Goal: Check status: Check status

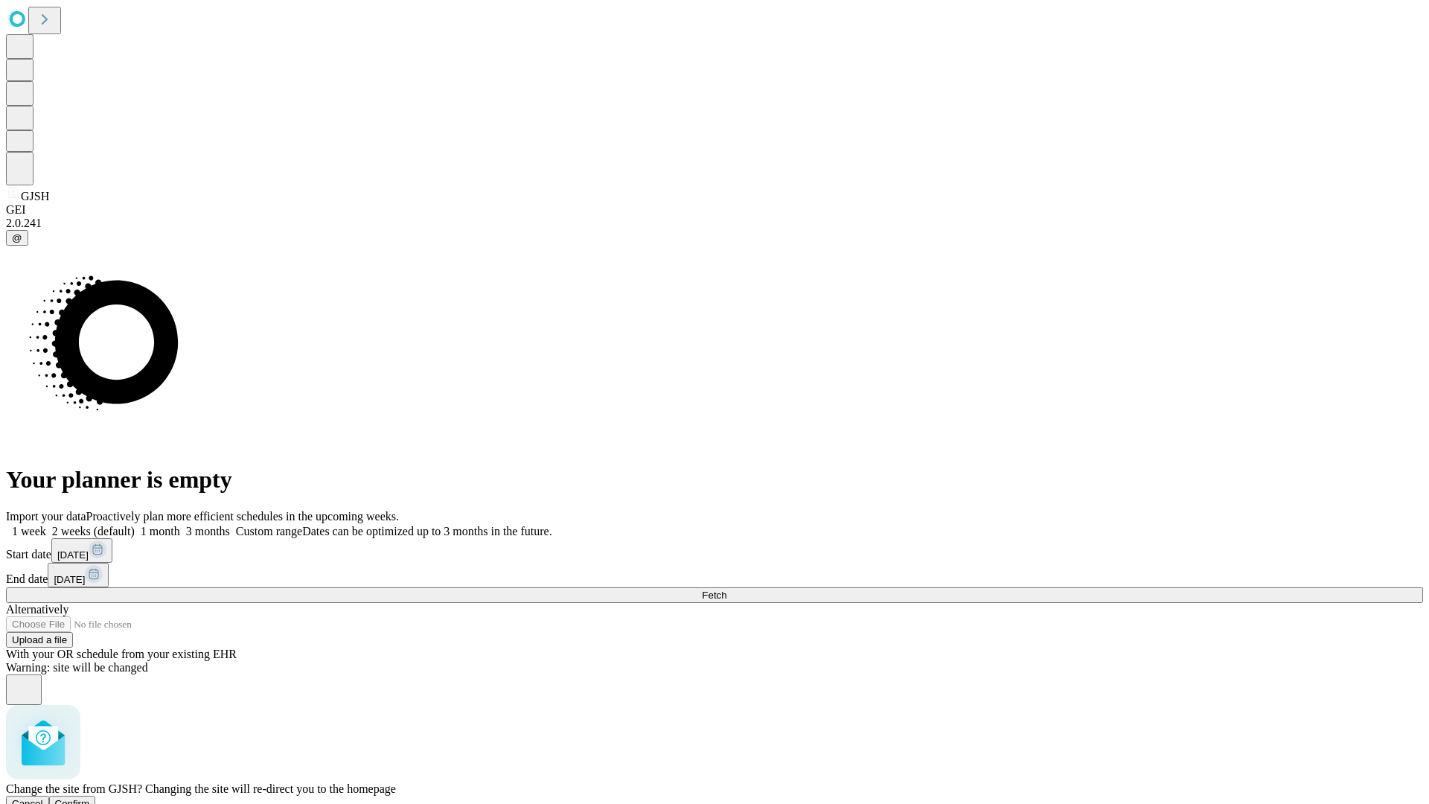
click at [90, 798] on span "Confirm" at bounding box center [72, 803] width 35 height 11
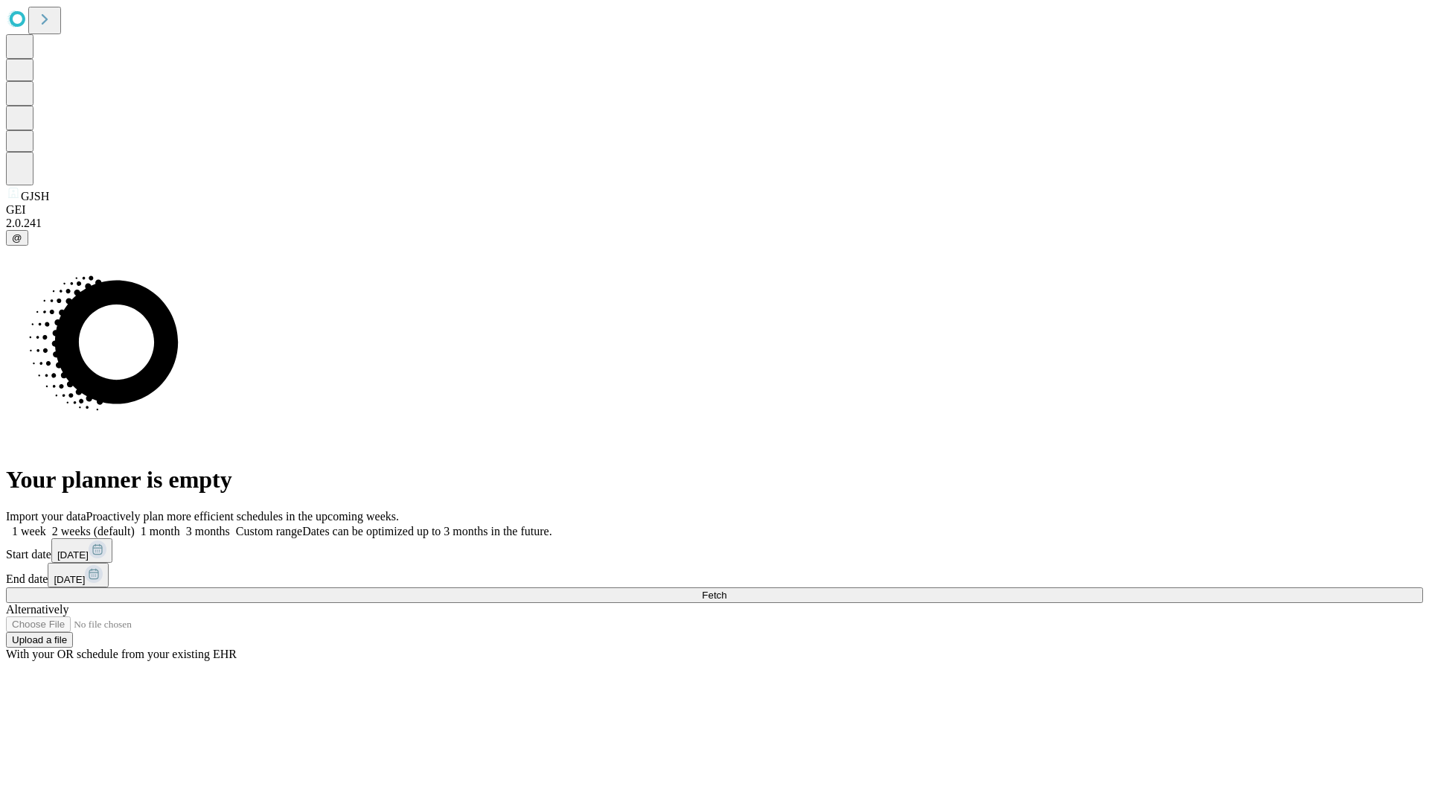
click at [135, 525] on label "2 weeks (default)" at bounding box center [90, 531] width 89 height 13
click at [726, 589] on span "Fetch" at bounding box center [714, 594] width 25 height 11
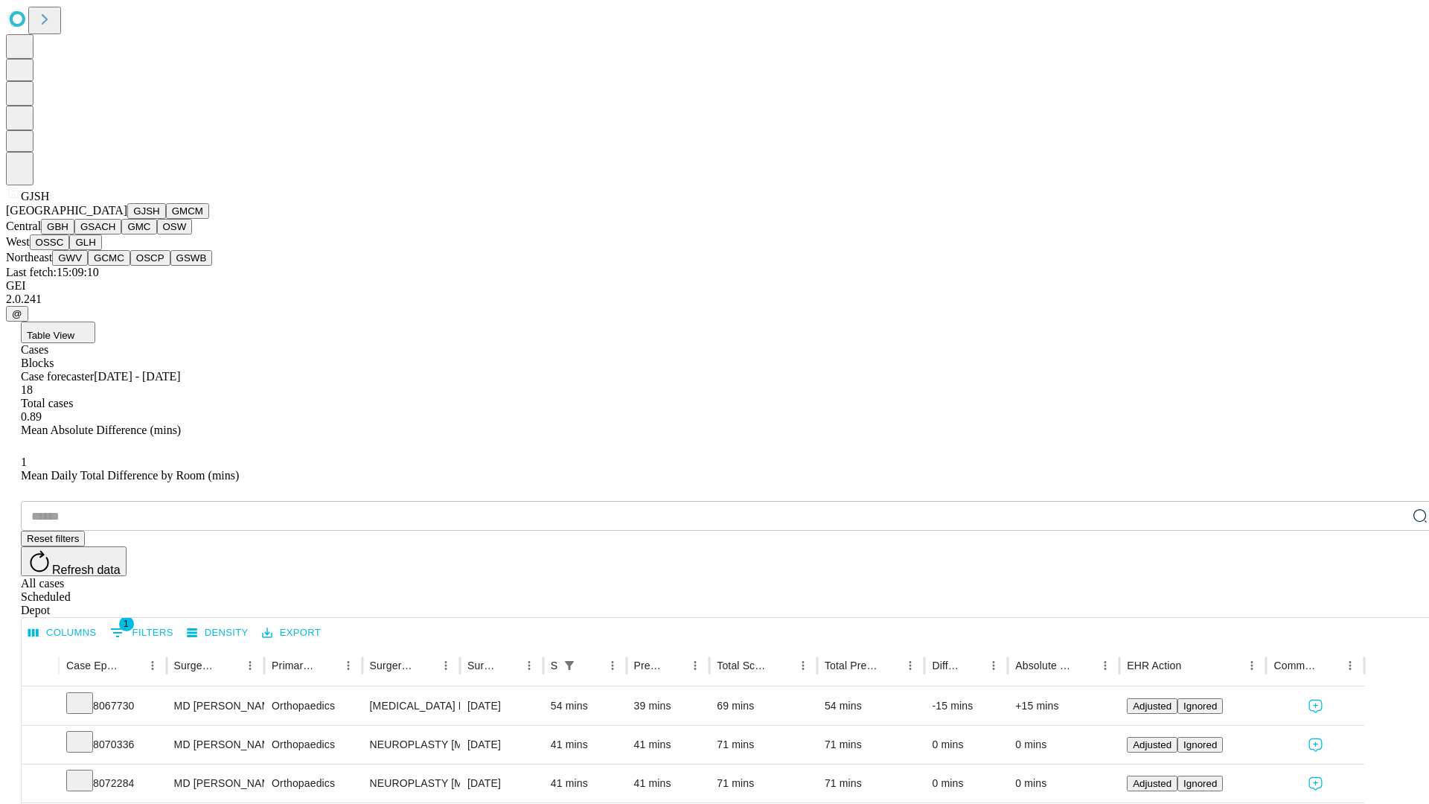
click at [166, 219] on button "GMCM" at bounding box center [187, 211] width 43 height 16
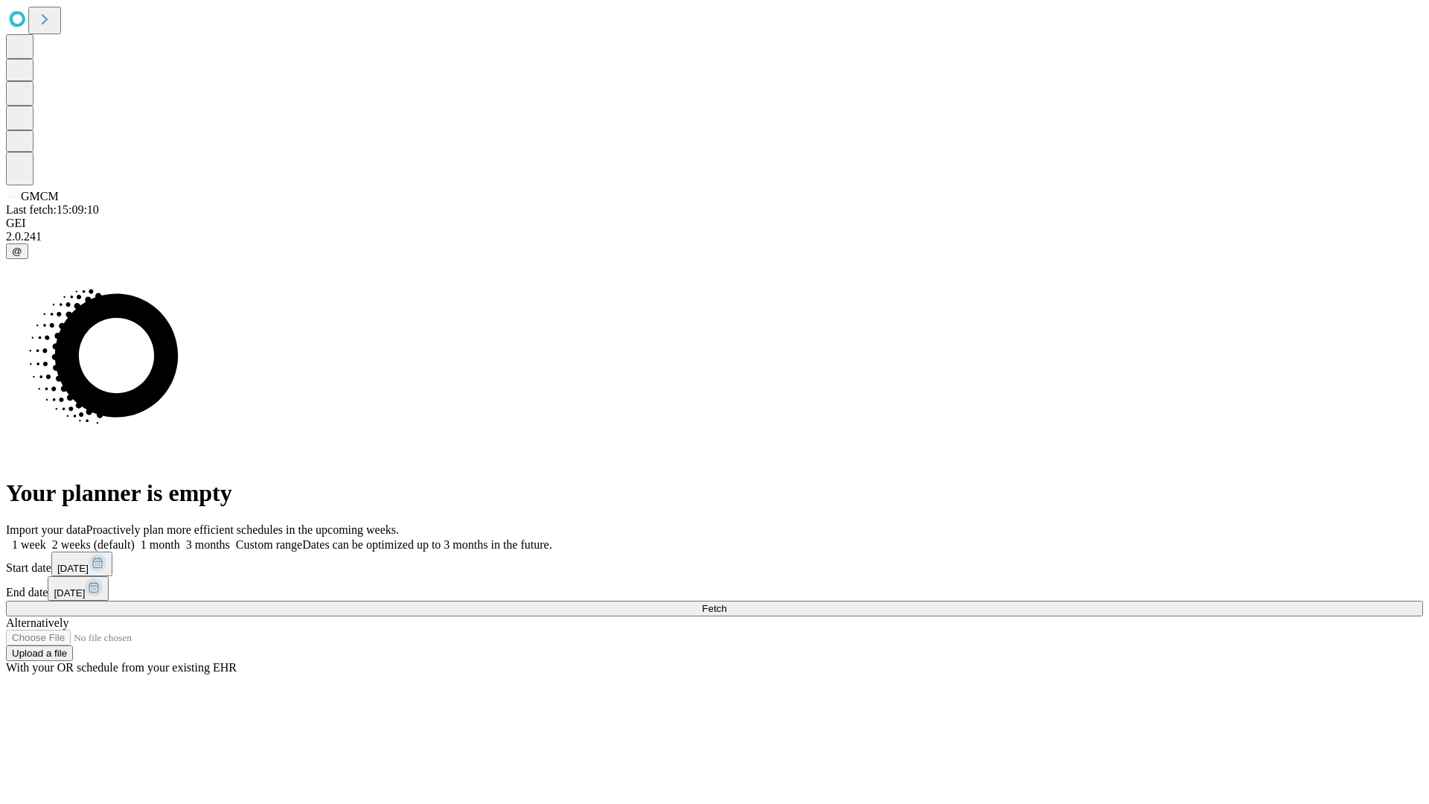
click at [135, 538] on label "2 weeks (default)" at bounding box center [90, 544] width 89 height 13
click at [726, 603] on span "Fetch" at bounding box center [714, 608] width 25 height 11
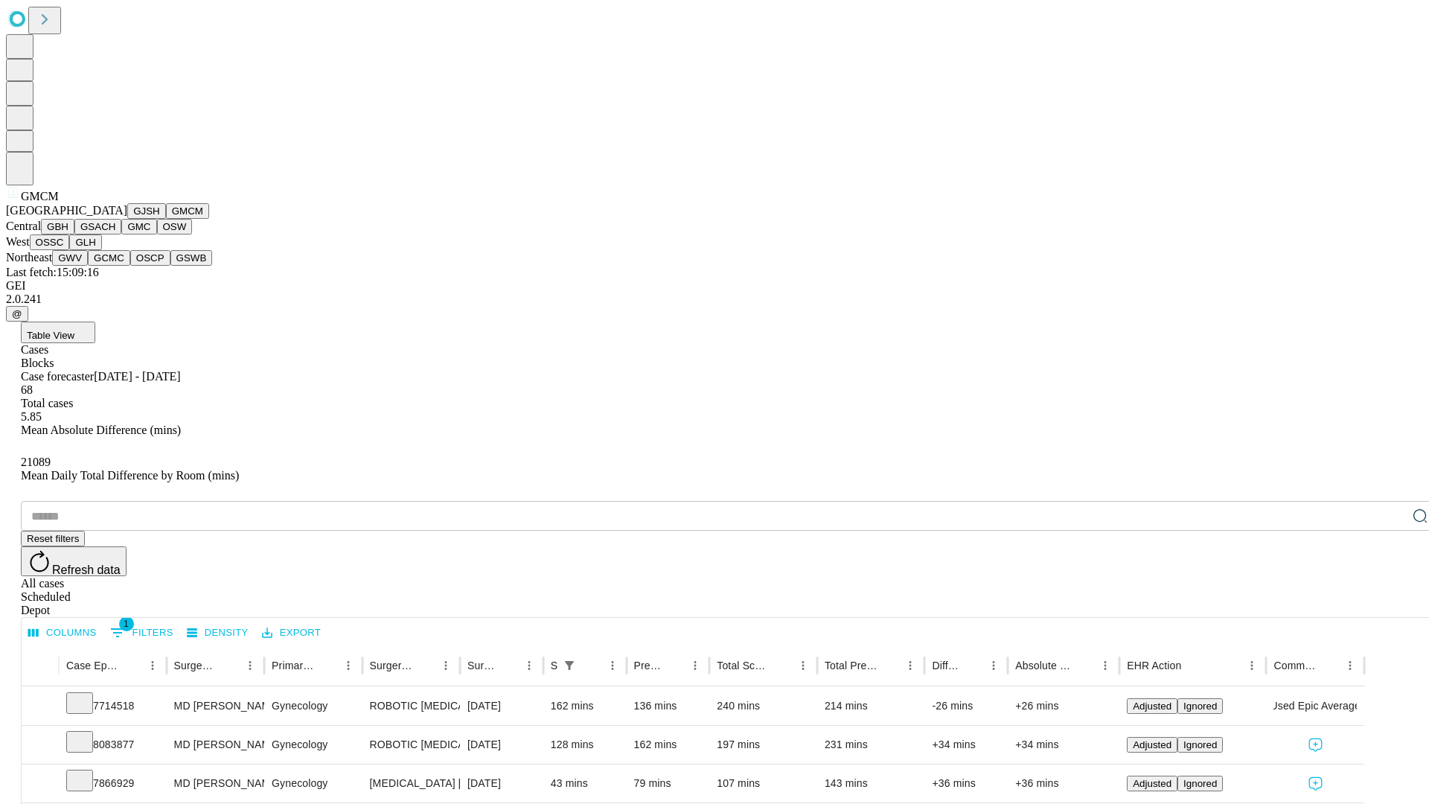
click at [74, 234] on button "GBH" at bounding box center [57, 227] width 33 height 16
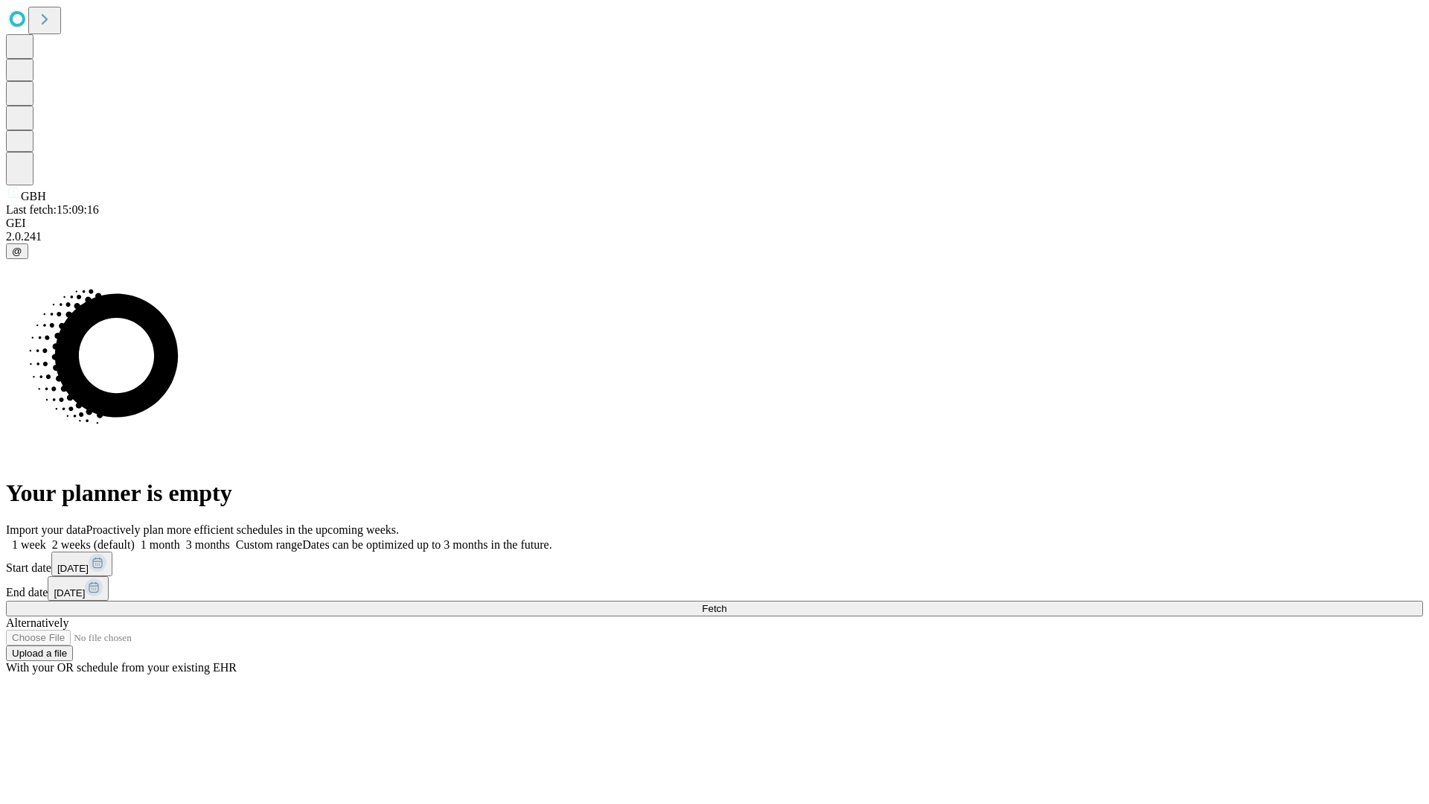
click at [135, 538] on label "2 weeks (default)" at bounding box center [90, 544] width 89 height 13
click at [726, 603] on span "Fetch" at bounding box center [714, 608] width 25 height 11
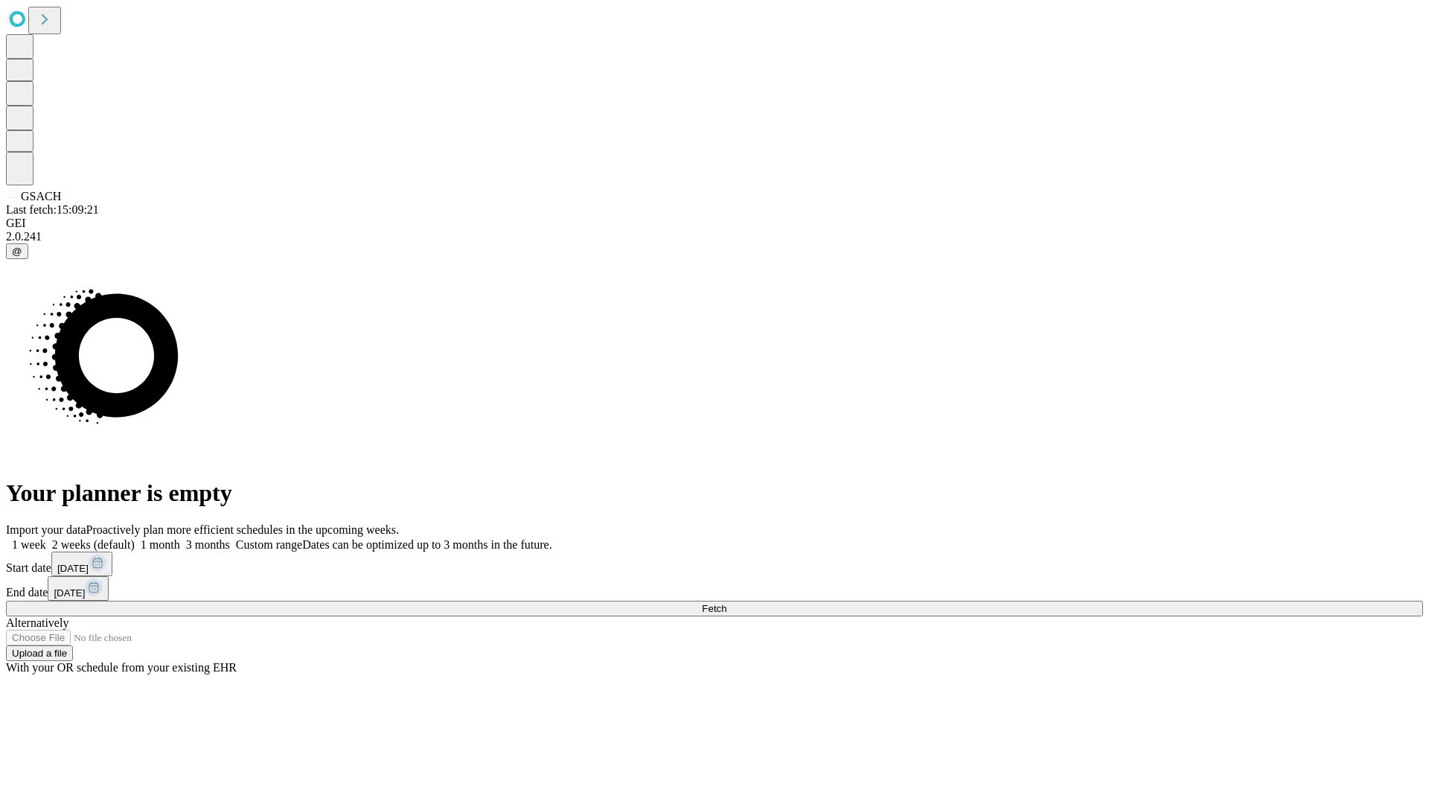
click at [135, 538] on label "2 weeks (default)" at bounding box center [90, 544] width 89 height 13
click at [726, 603] on span "Fetch" at bounding box center [714, 608] width 25 height 11
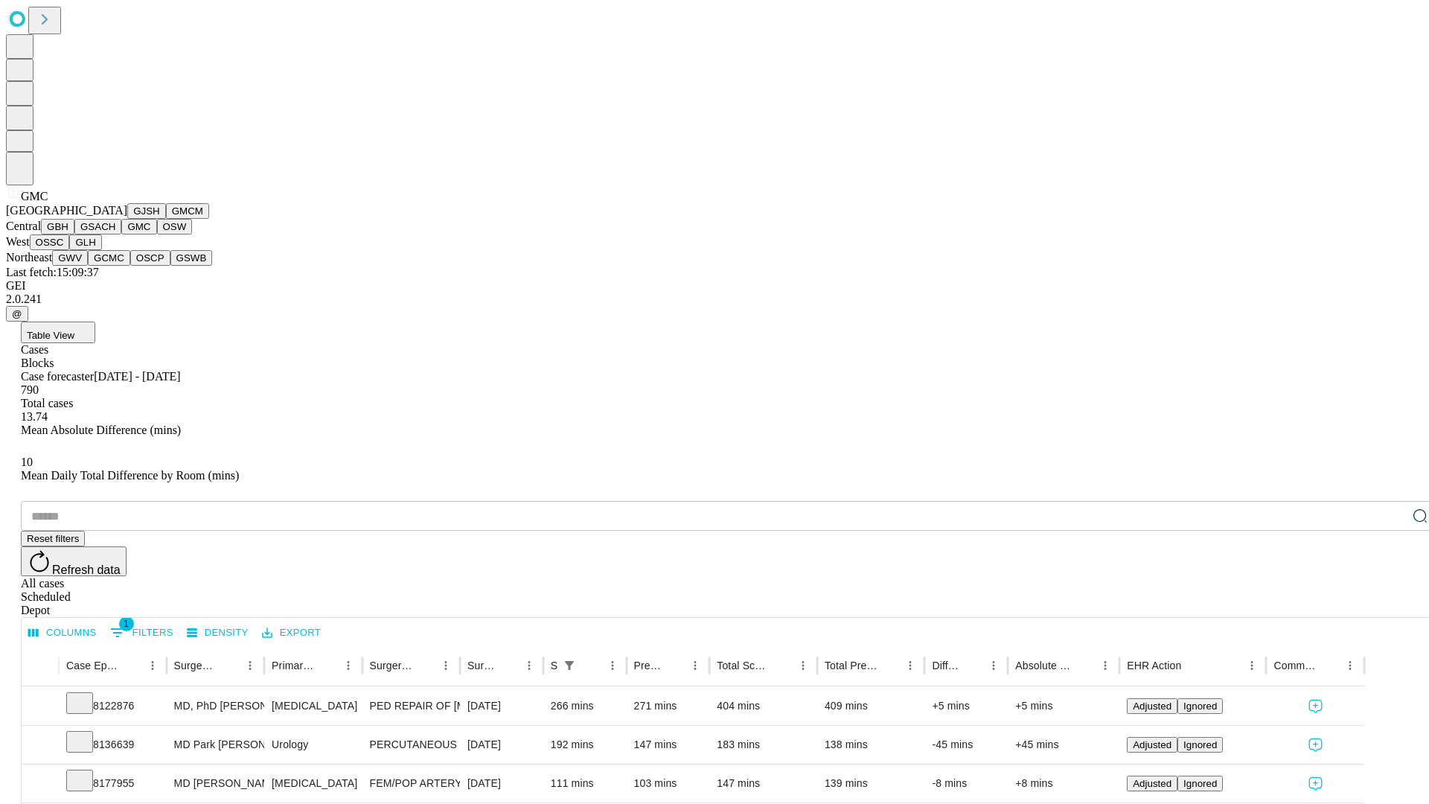
click at [157, 234] on button "OSW" at bounding box center [175, 227] width 36 height 16
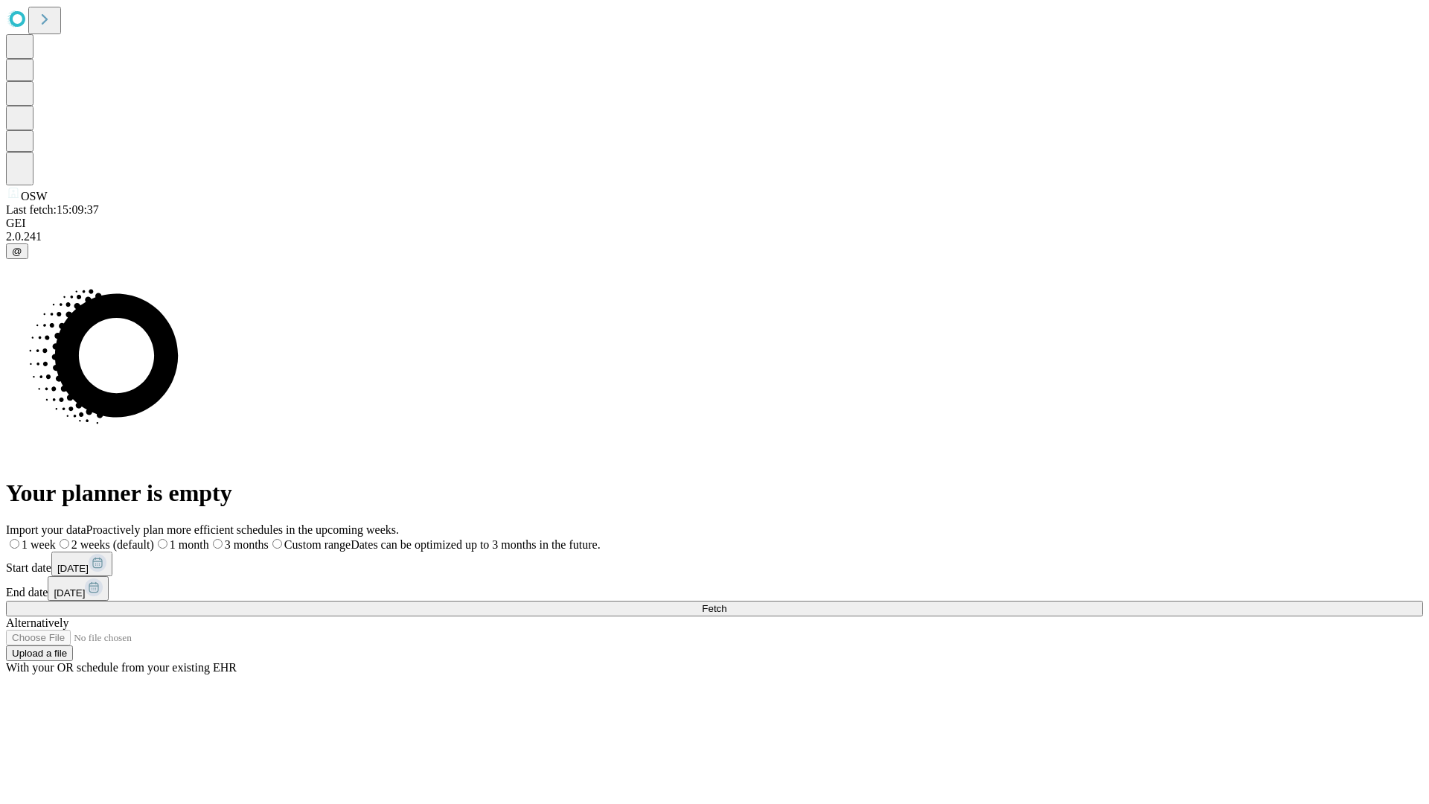
click at [154, 538] on label "2 weeks (default)" at bounding box center [105, 544] width 98 height 13
click at [726, 603] on span "Fetch" at bounding box center [714, 608] width 25 height 11
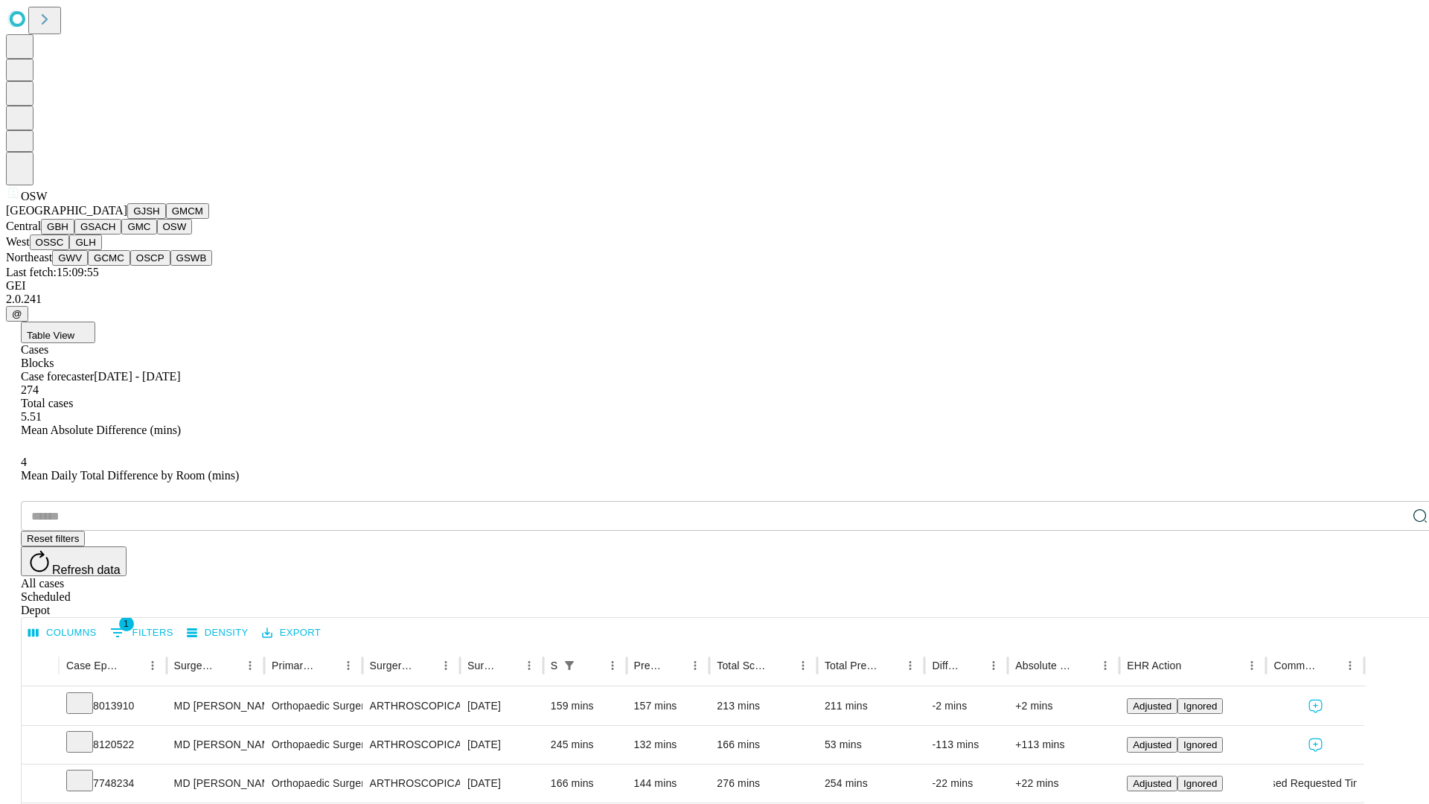
click at [70, 250] on button "OSSC" at bounding box center [50, 242] width 40 height 16
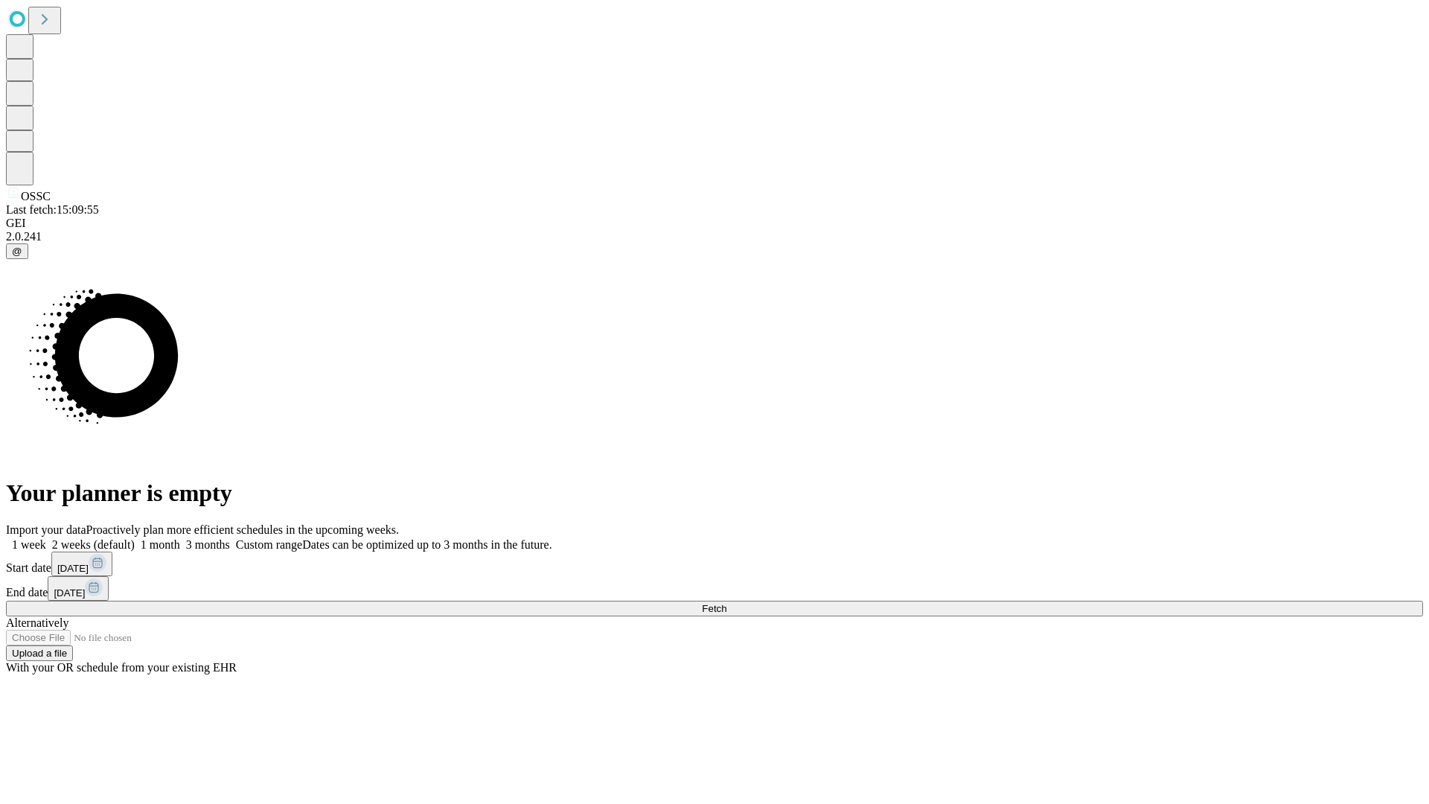
click at [726, 603] on span "Fetch" at bounding box center [714, 608] width 25 height 11
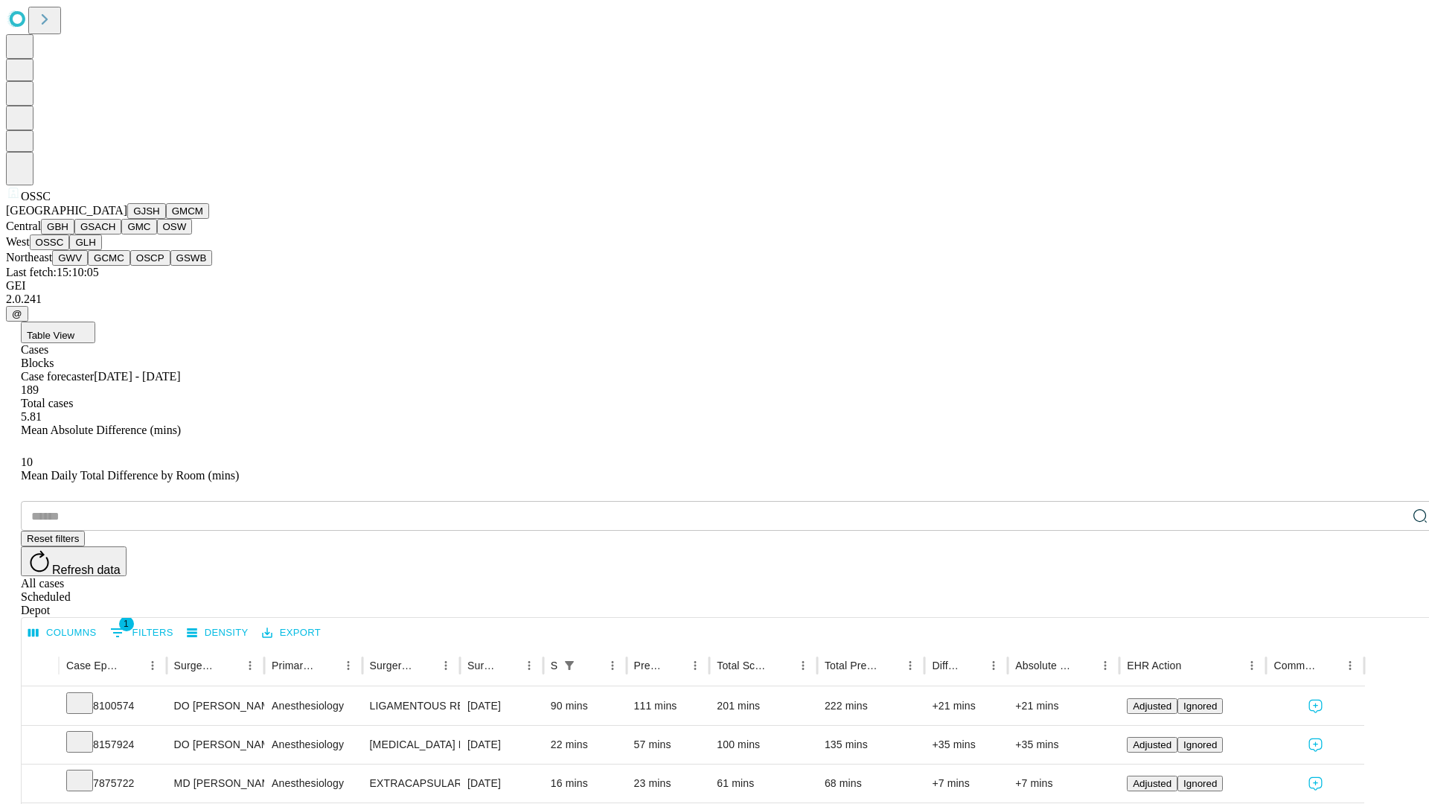
click at [101, 250] on button "GLH" at bounding box center [85, 242] width 32 height 16
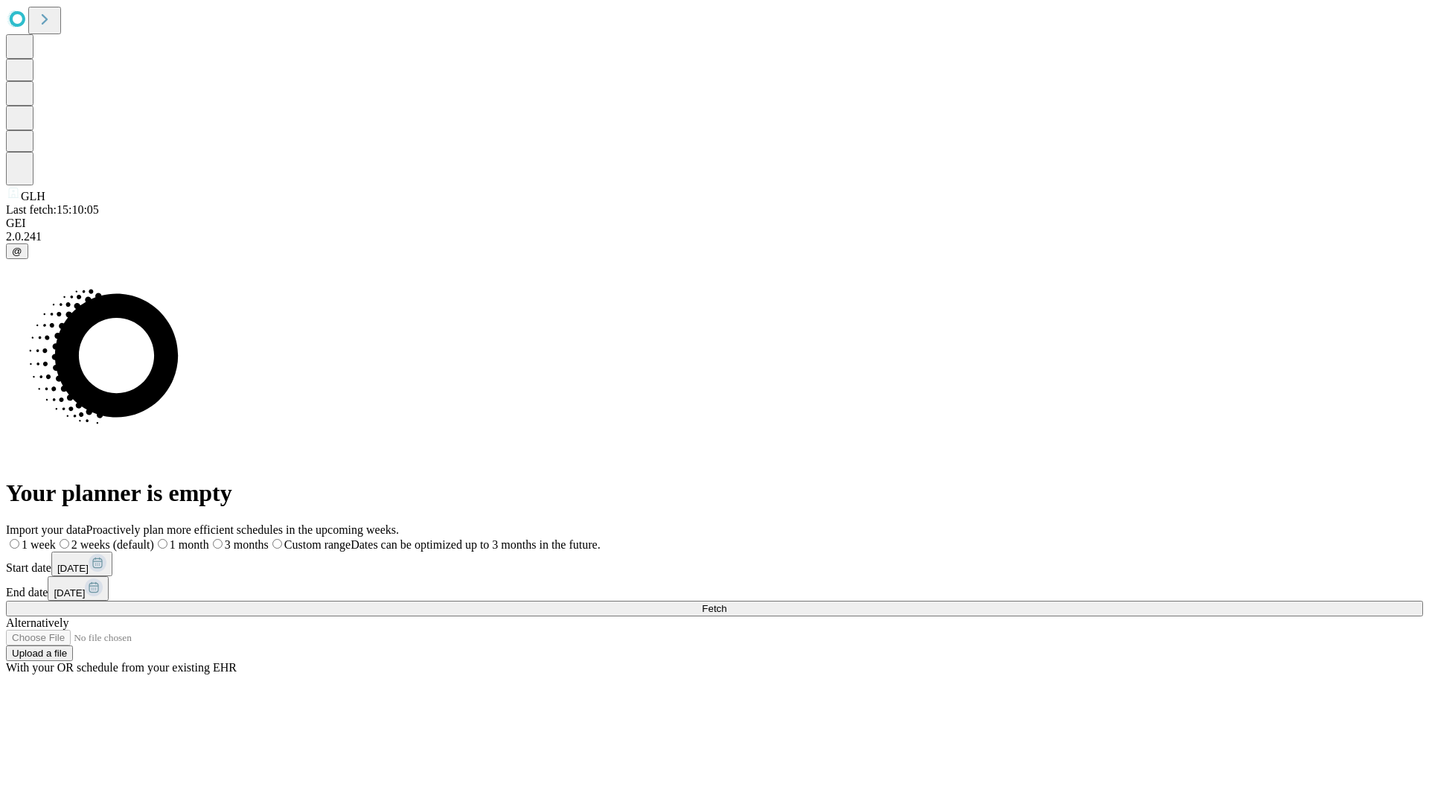
click at [154, 538] on label "2 weeks (default)" at bounding box center [105, 544] width 98 height 13
click at [726, 603] on span "Fetch" at bounding box center [714, 608] width 25 height 11
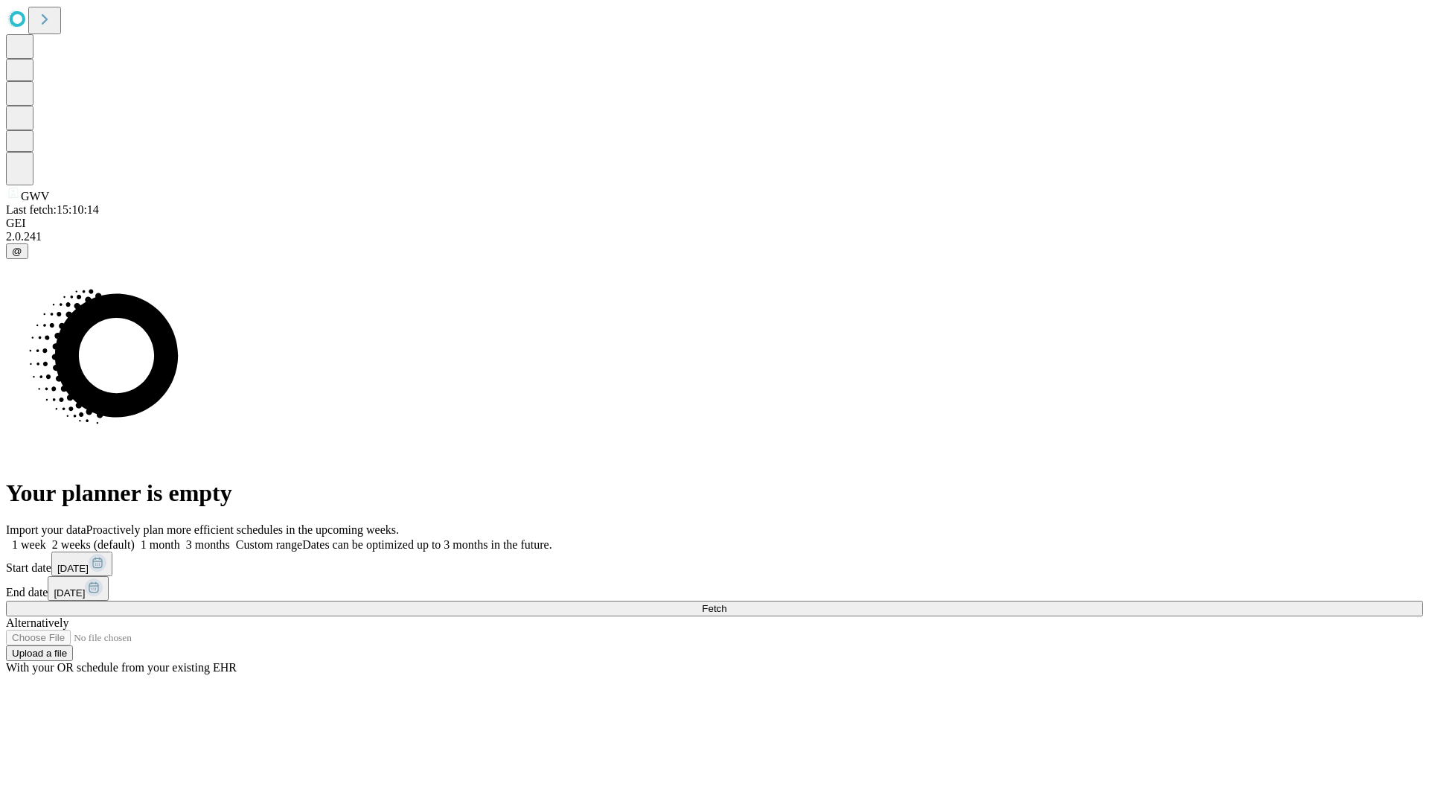
click at [726, 603] on span "Fetch" at bounding box center [714, 608] width 25 height 11
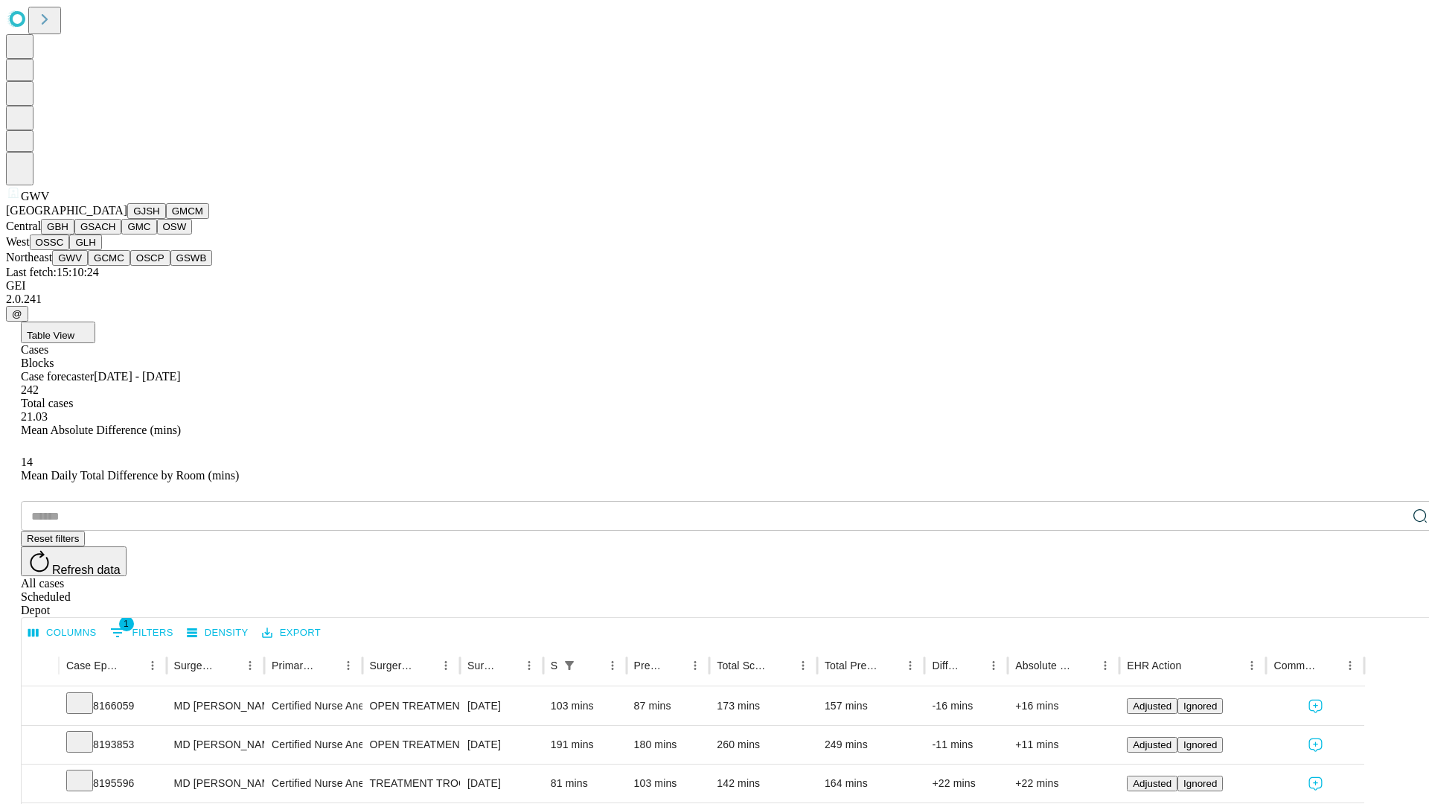
click at [115, 266] on button "GCMC" at bounding box center [109, 258] width 42 height 16
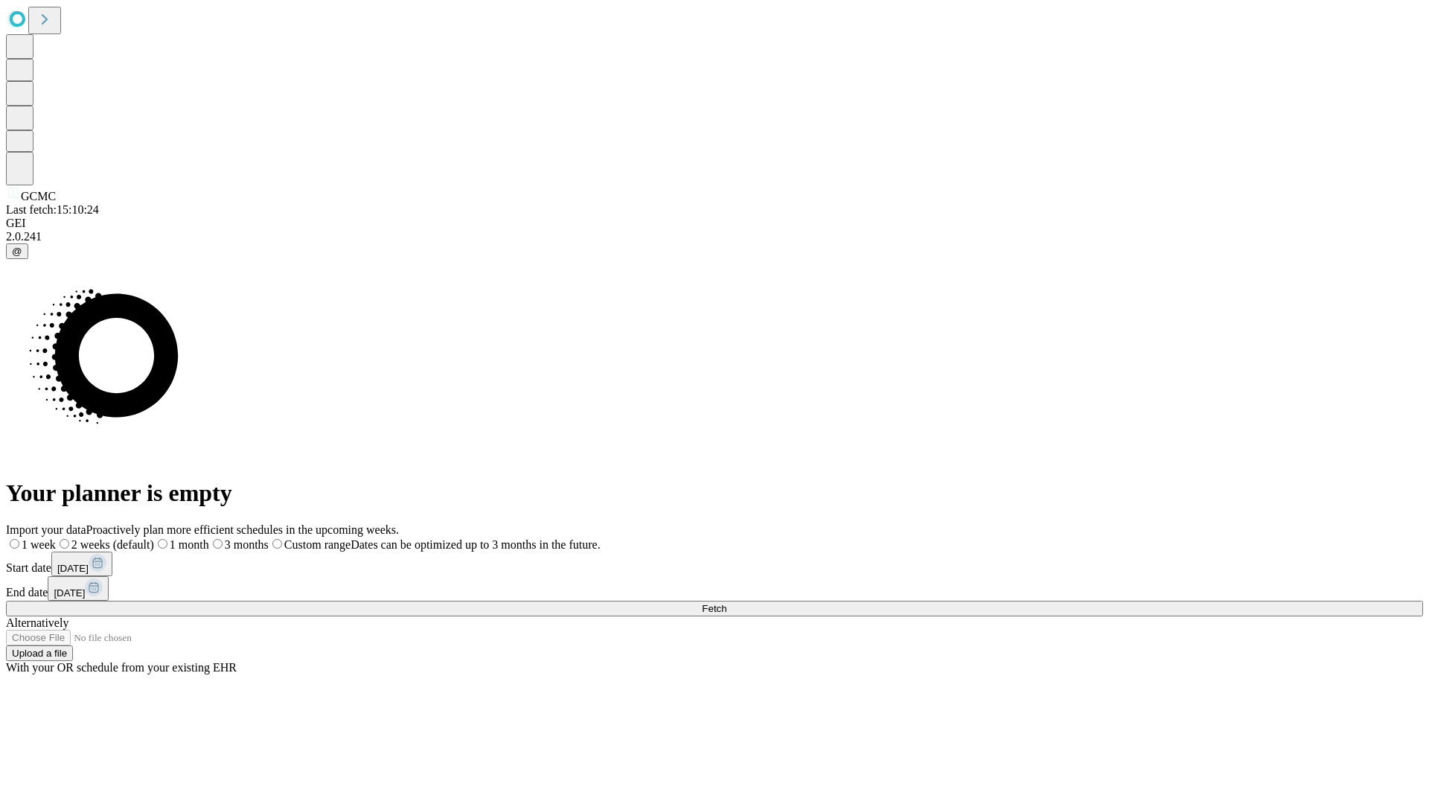
click at [154, 538] on label "2 weeks (default)" at bounding box center [105, 544] width 98 height 13
click at [726, 603] on span "Fetch" at bounding box center [714, 608] width 25 height 11
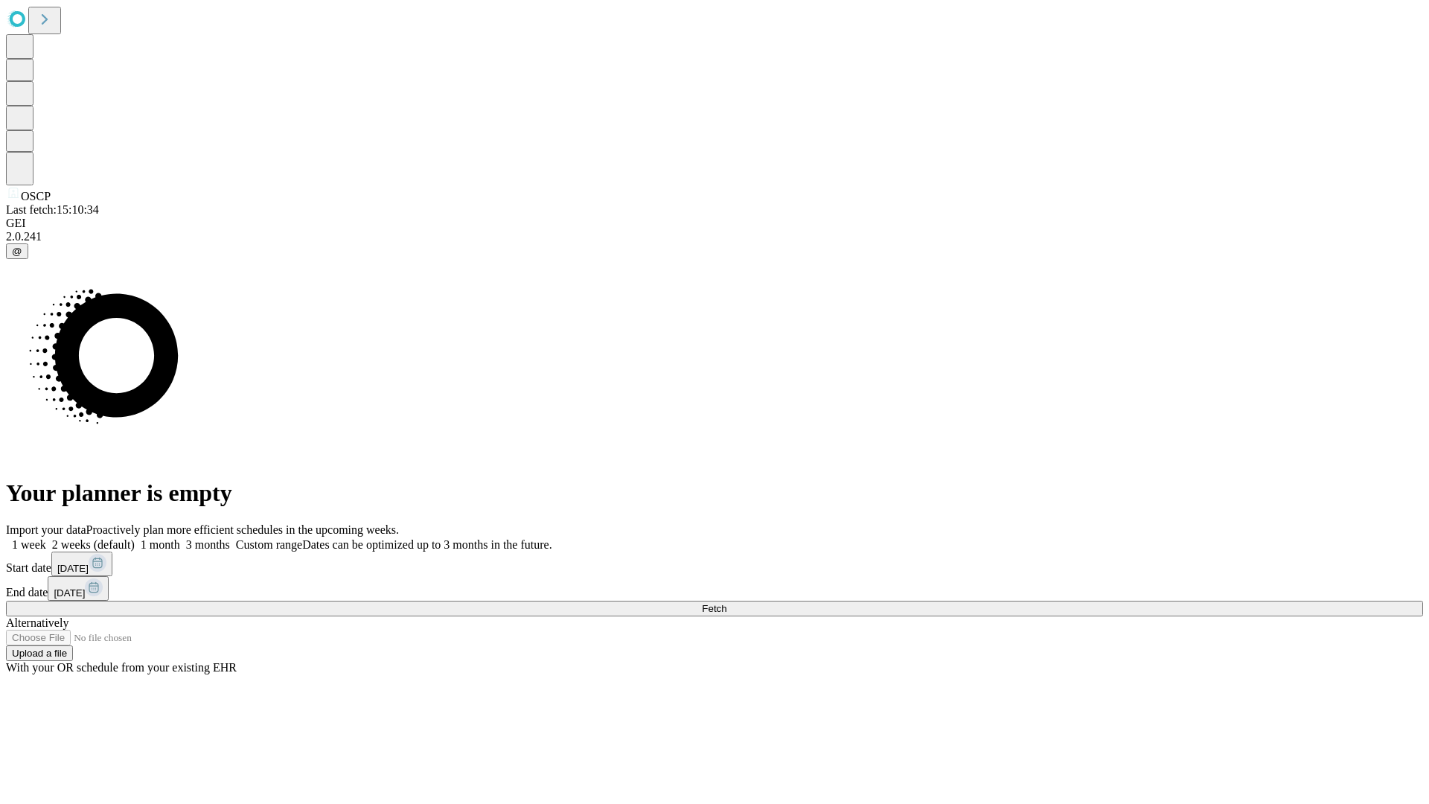
click at [135, 538] on label "2 weeks (default)" at bounding box center [90, 544] width 89 height 13
click at [726, 603] on span "Fetch" at bounding box center [714, 608] width 25 height 11
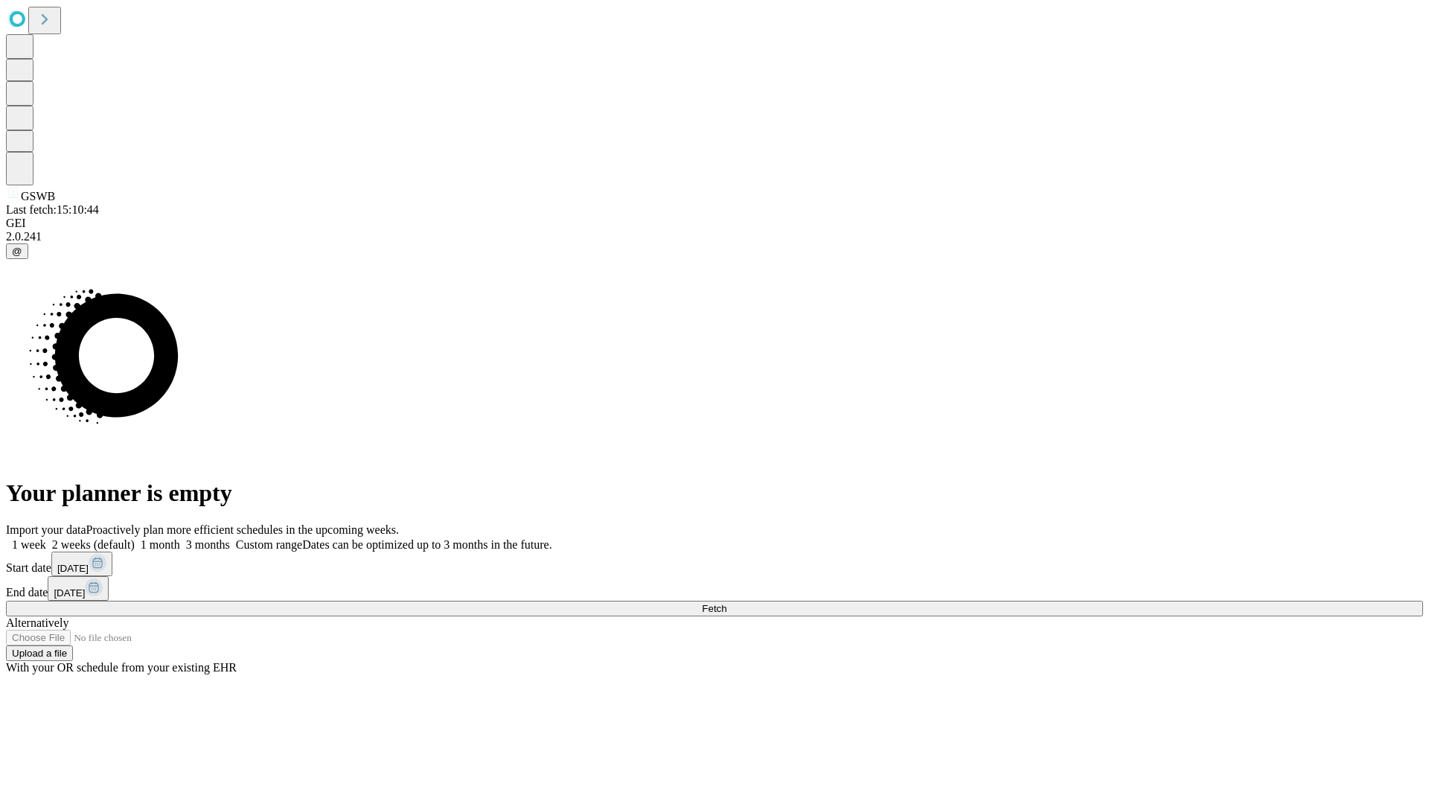
click at [135, 538] on label "2 weeks (default)" at bounding box center [90, 544] width 89 height 13
click at [726, 603] on span "Fetch" at bounding box center [714, 608] width 25 height 11
